Goal: Task Accomplishment & Management: Manage account settings

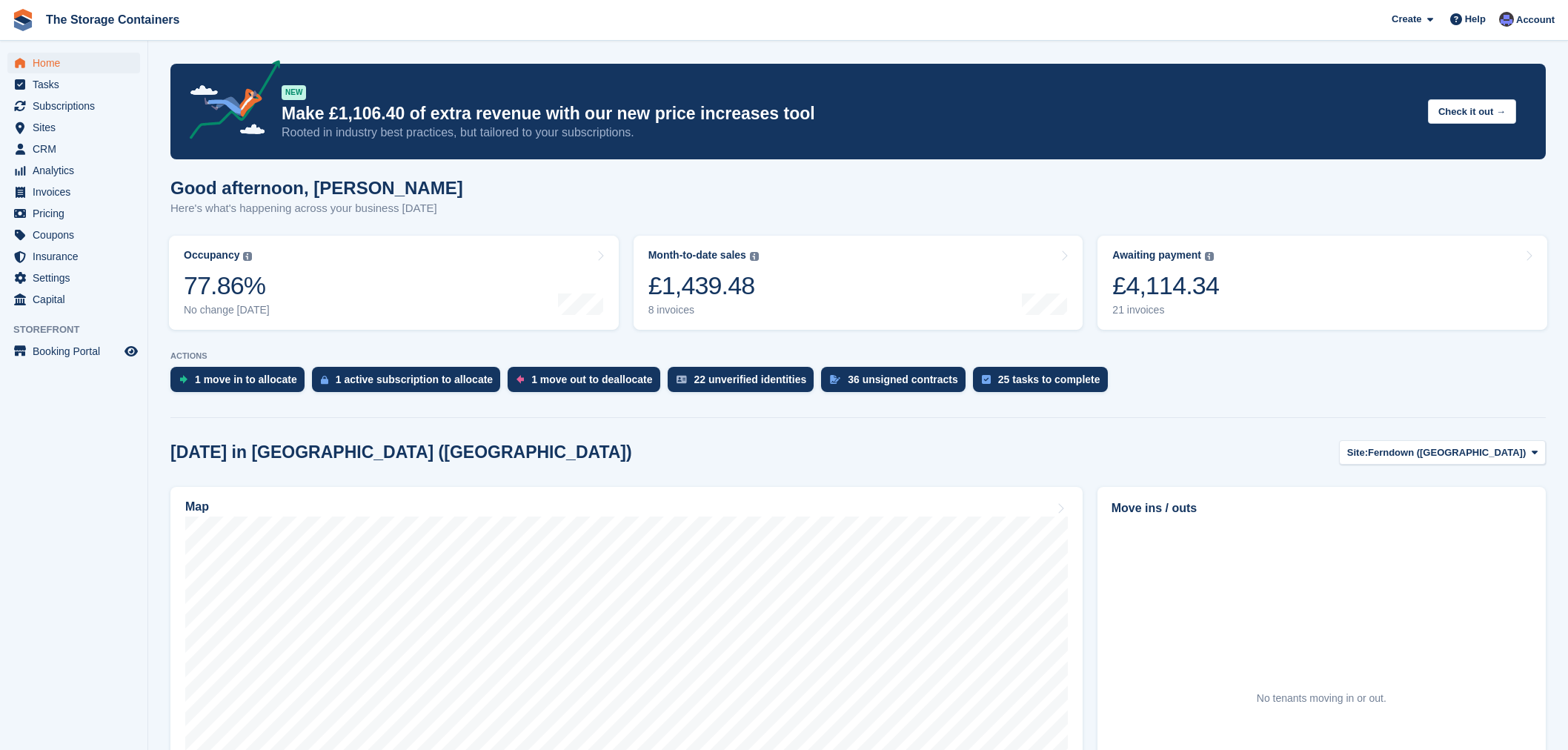
scroll to position [384, 0]
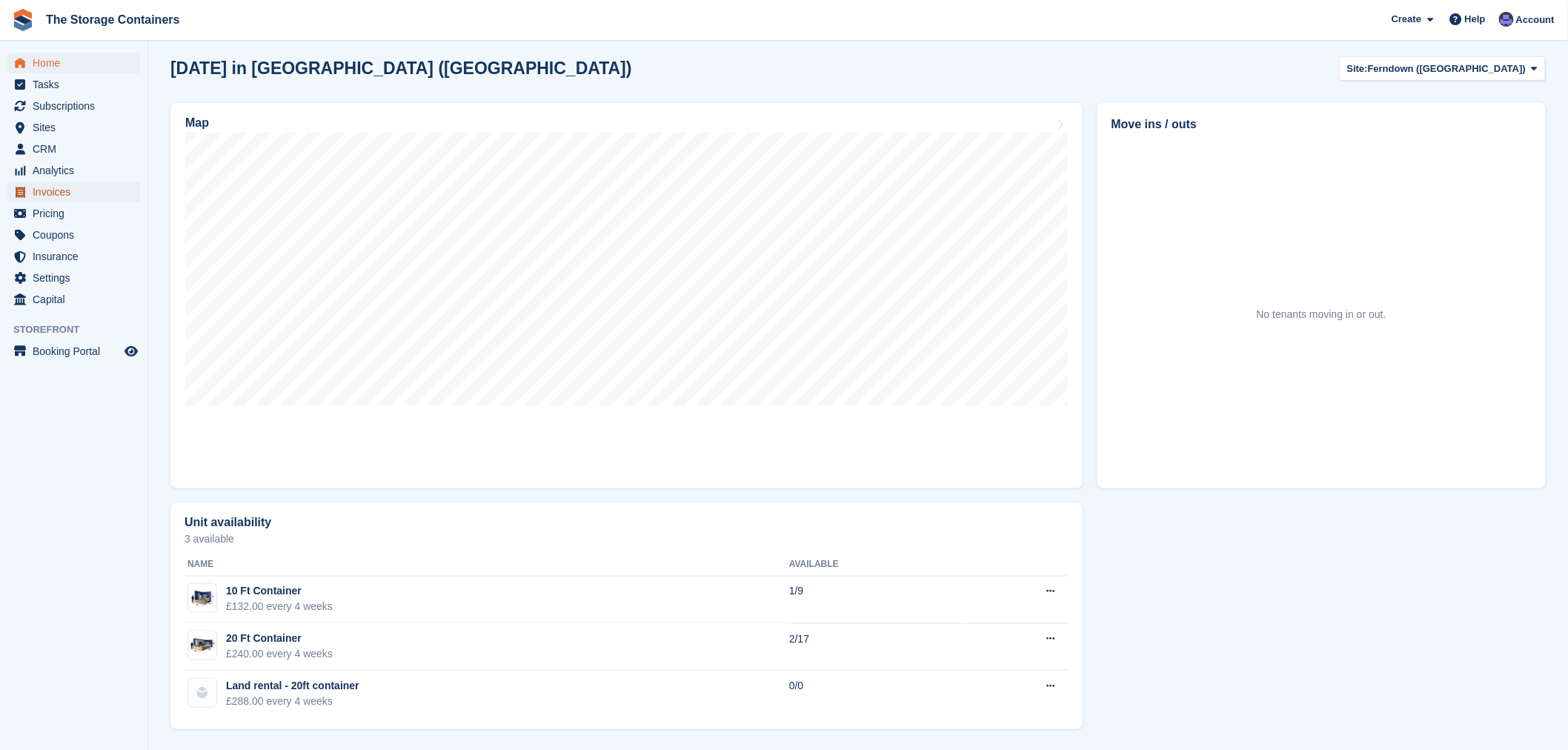
click at [48, 190] on span "Invoices" at bounding box center [76, 191] width 89 height 21
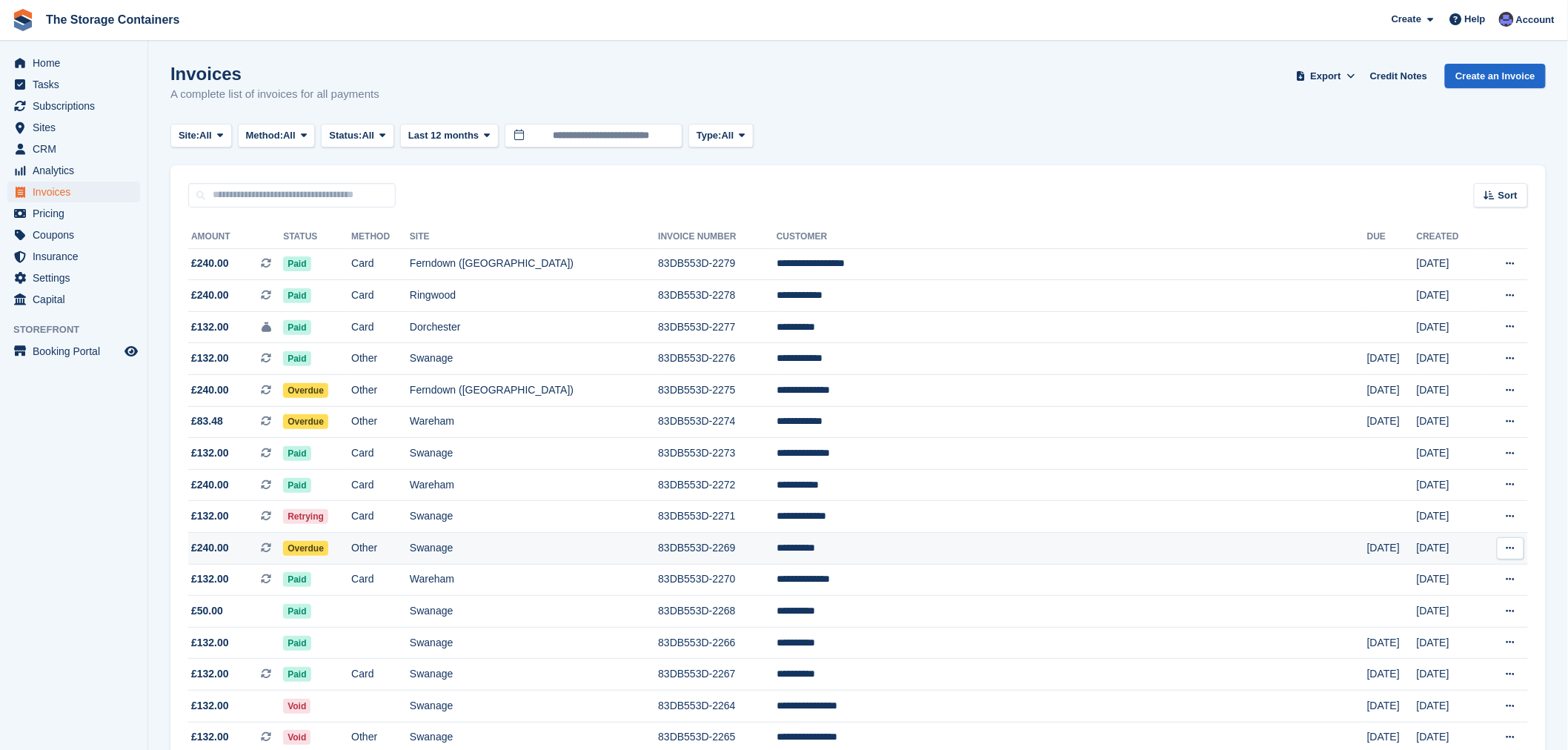
click at [410, 558] on td "Other" at bounding box center [380, 548] width 58 height 31
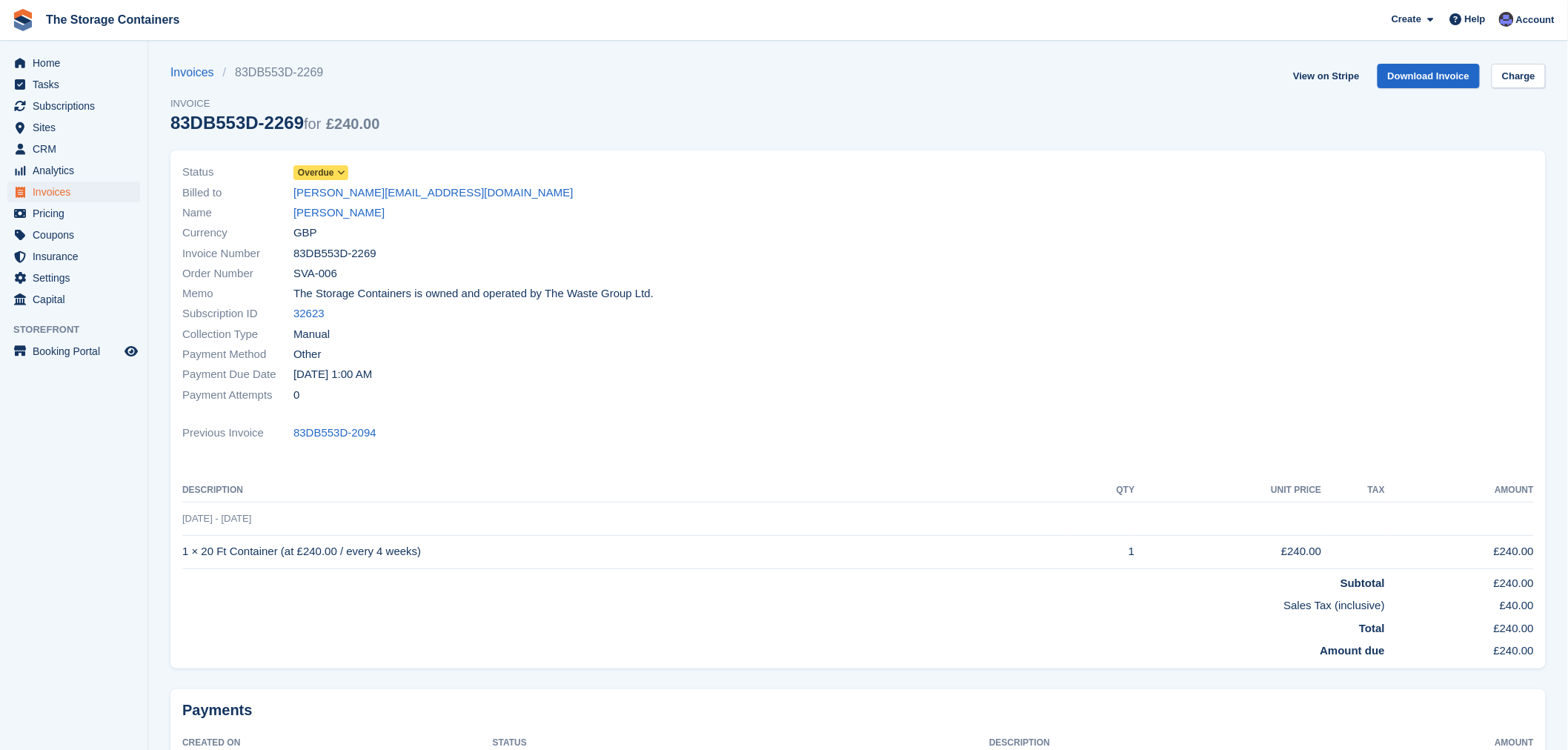
click at [321, 172] on span "Overdue" at bounding box center [316, 172] width 36 height 13
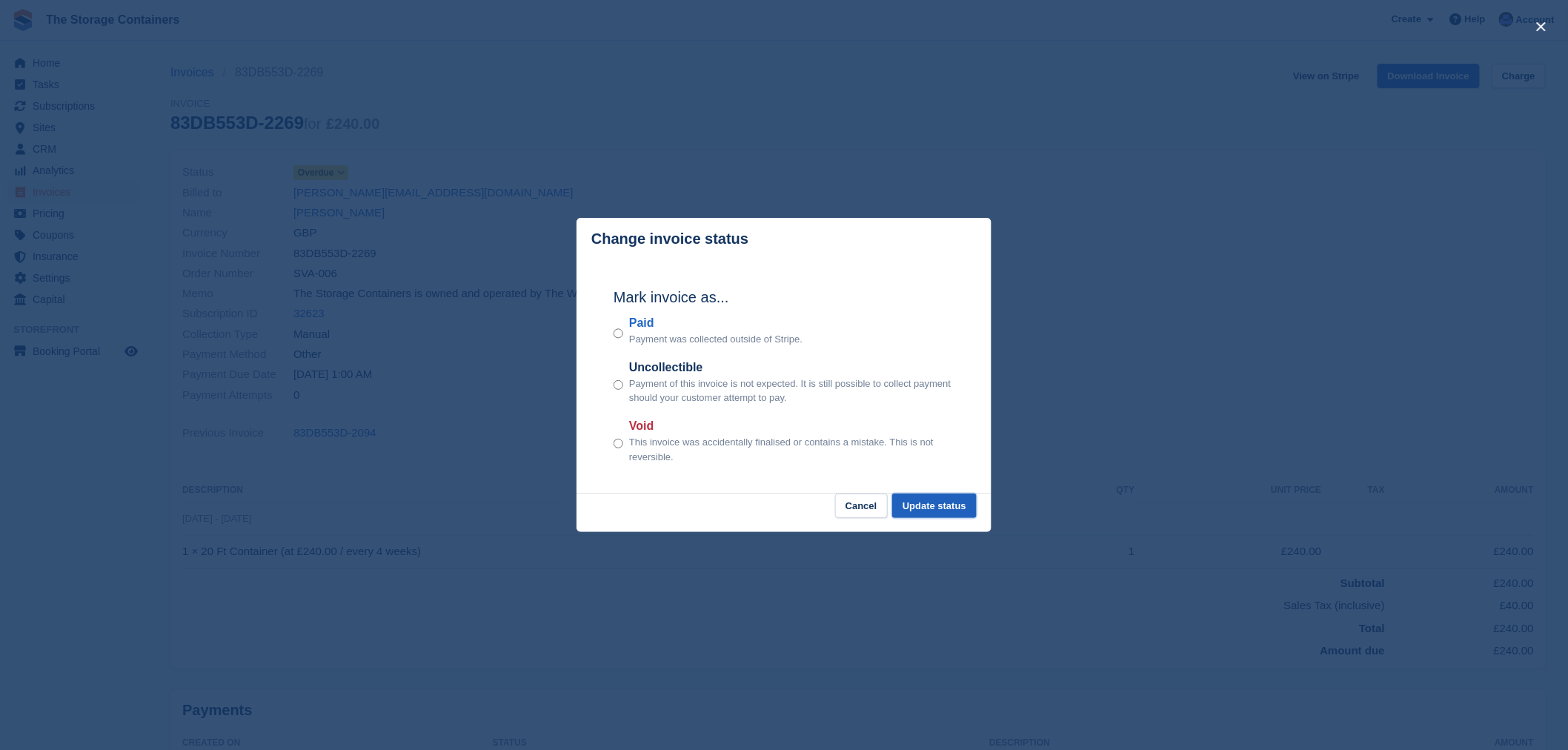
click at [930, 501] on button "Update status" at bounding box center [935, 506] width 84 height 24
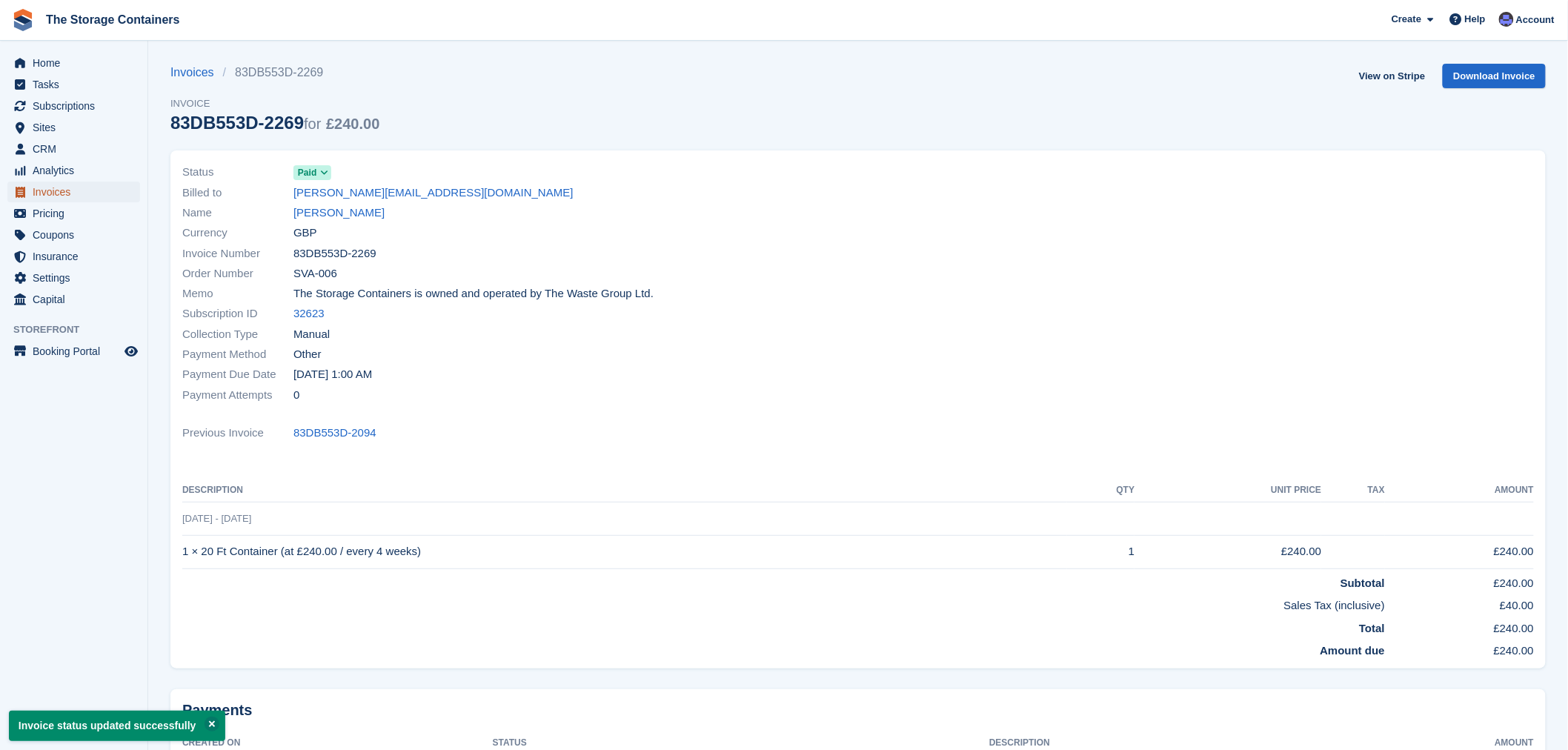
click at [90, 193] on span "Invoices" at bounding box center [76, 191] width 89 height 21
